Goal: Transaction & Acquisition: Purchase product/service

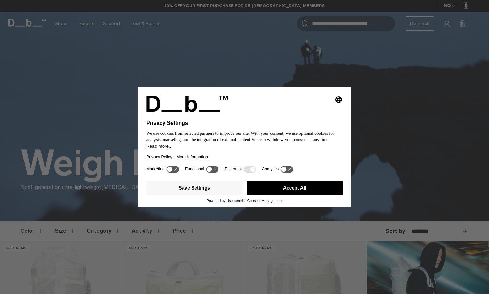
click at [280, 193] on button "Accept All" at bounding box center [295, 188] width 96 height 14
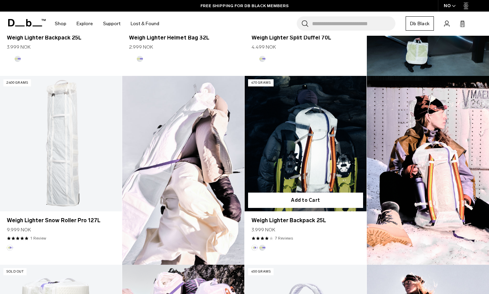
scroll to position [362, 0]
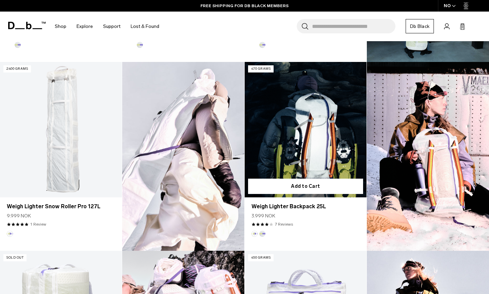
click at [292, 112] on link "Weigh Lighter Backpack 25L" at bounding box center [306, 129] width 122 height 135
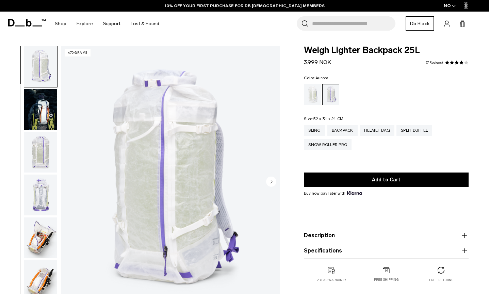
click at [48, 112] on img "button" at bounding box center [40, 109] width 33 height 41
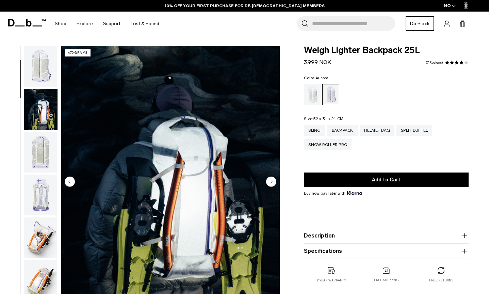
scroll to position [43, 0]
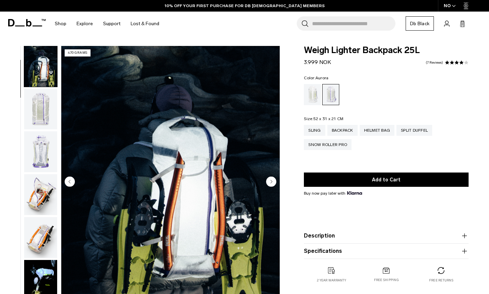
click at [39, 122] on img "button" at bounding box center [40, 109] width 33 height 41
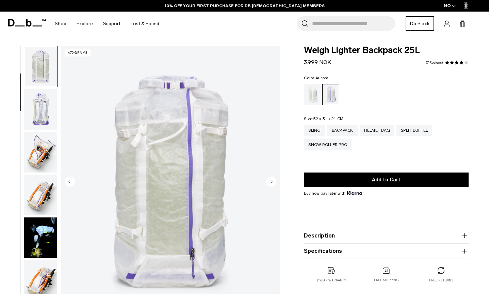
scroll to position [86, 0]
click at [36, 103] on img "button" at bounding box center [40, 108] width 33 height 41
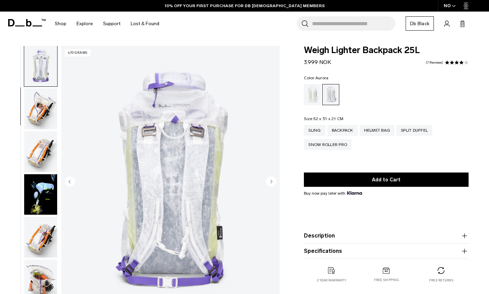
scroll to position [129, 0]
click at [36, 112] on img "button" at bounding box center [40, 108] width 33 height 41
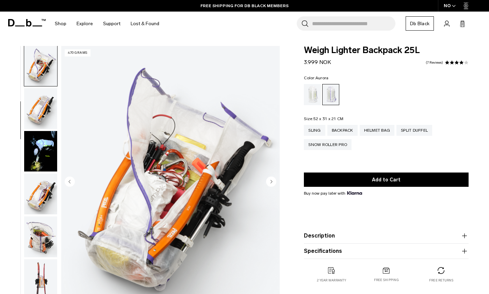
scroll to position [173, 0]
click at [36, 118] on img "button" at bounding box center [40, 108] width 33 height 41
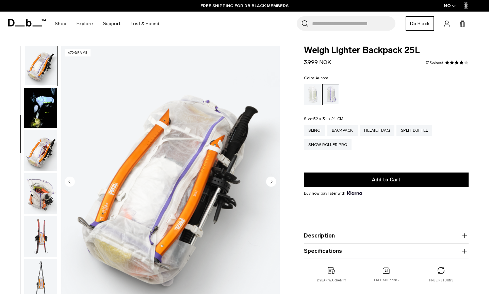
scroll to position [216, 0]
click at [36, 119] on img "button" at bounding box center [40, 107] width 33 height 41
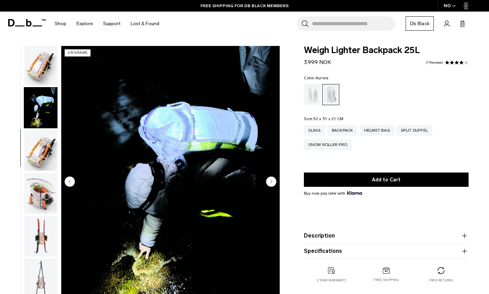
scroll to position [259, 0]
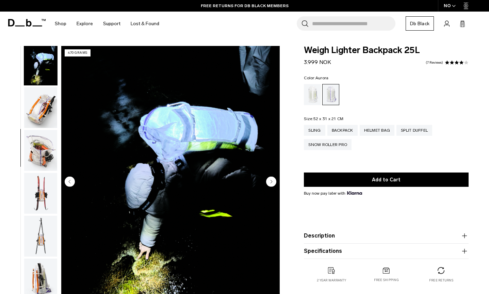
click at [32, 115] on img "button" at bounding box center [40, 107] width 33 height 41
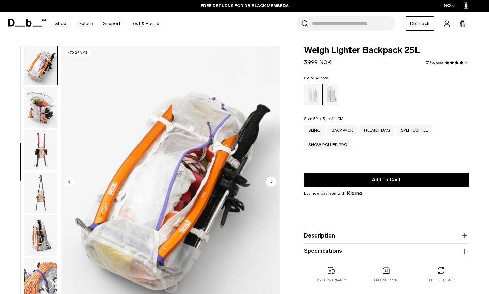
click at [32, 118] on img "button" at bounding box center [40, 107] width 33 height 41
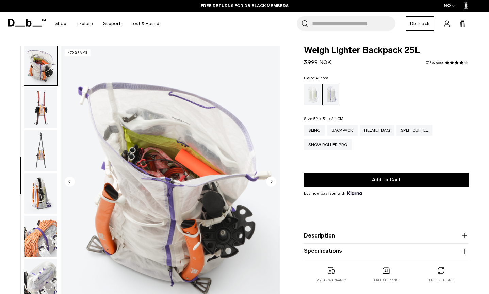
scroll to position [345, 0]
click at [32, 127] on img "button" at bounding box center [40, 106] width 33 height 41
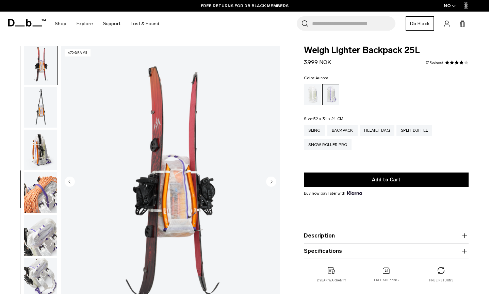
scroll to position [388, 0]
click at [36, 114] on img "button" at bounding box center [40, 106] width 33 height 41
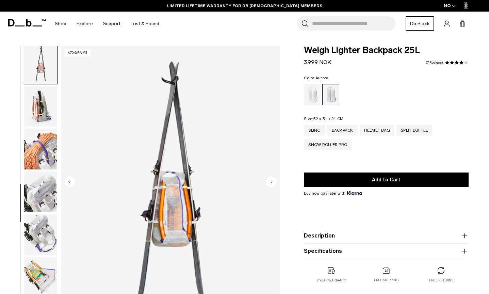
click at [36, 114] on img "button" at bounding box center [40, 106] width 33 height 41
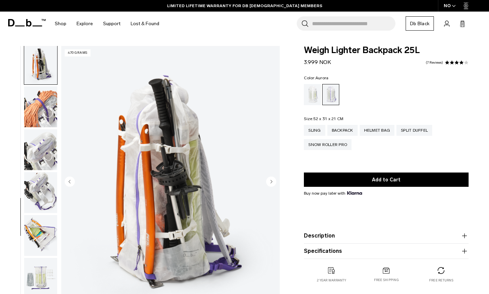
scroll to position [474, 0]
click at [38, 141] on img "button" at bounding box center [40, 148] width 33 height 41
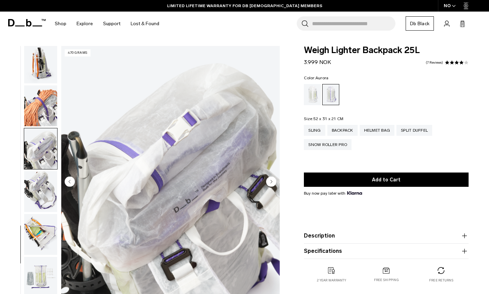
scroll to position [502, 0]
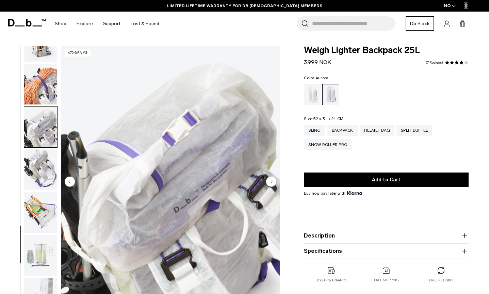
click at [40, 177] on img "button" at bounding box center [40, 169] width 33 height 41
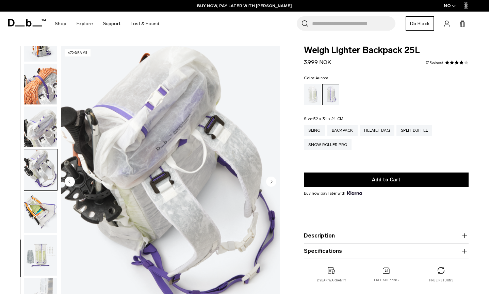
click at [43, 192] on img "button" at bounding box center [40, 212] width 33 height 41
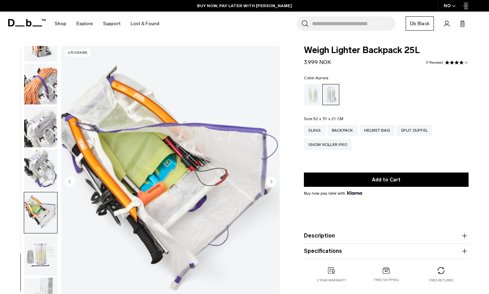
click at [45, 242] on img "button" at bounding box center [40, 255] width 33 height 41
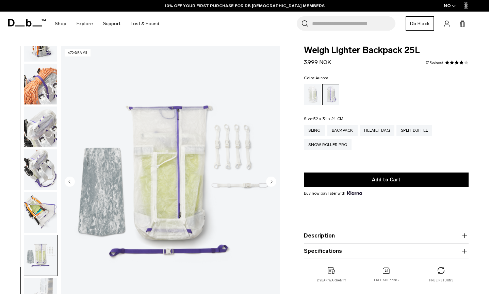
click at [34, 206] on img "button" at bounding box center [40, 212] width 33 height 41
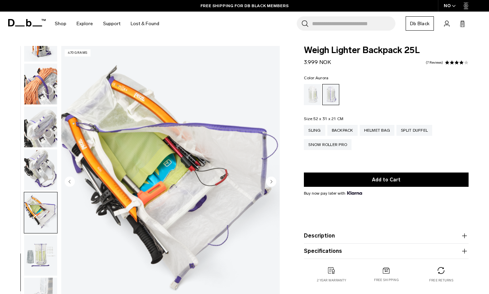
click at [35, 247] on img "button" at bounding box center [40, 255] width 33 height 41
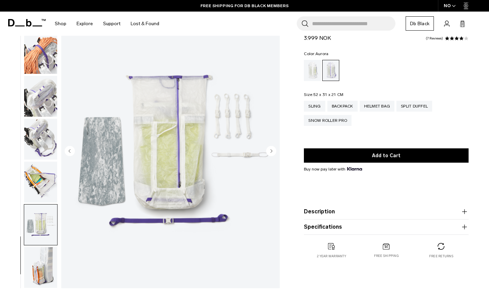
scroll to position [33, 0]
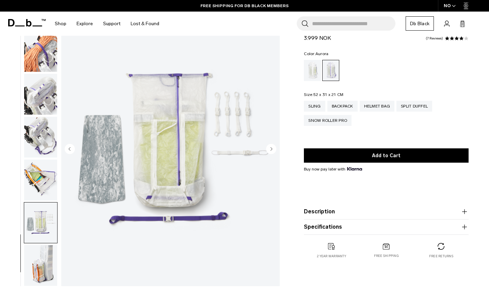
click at [41, 260] on img "button" at bounding box center [40, 265] width 33 height 41
